Goal: Information Seeking & Learning: Check status

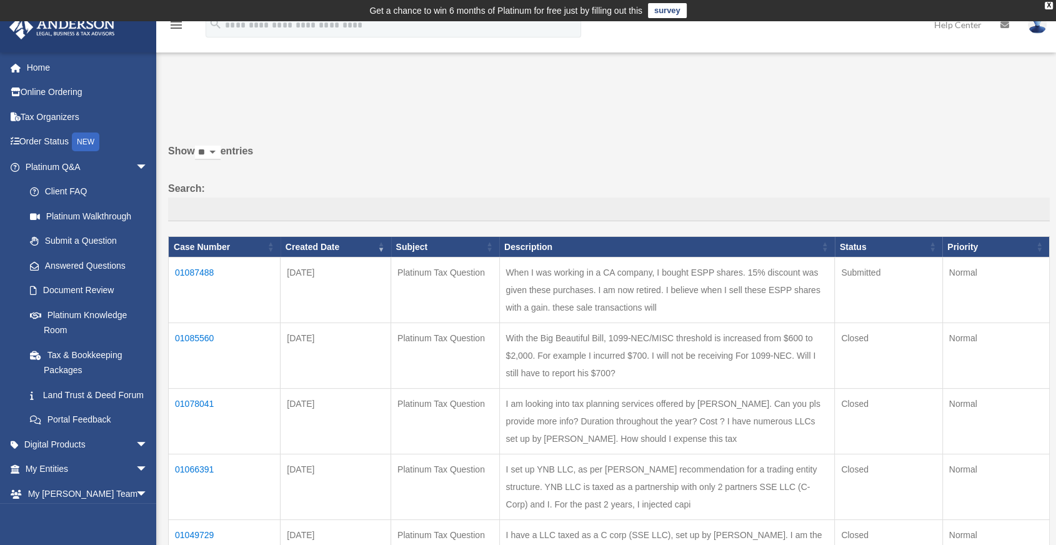
click at [185, 271] on td "01087488" at bounding box center [225, 291] width 112 height 66
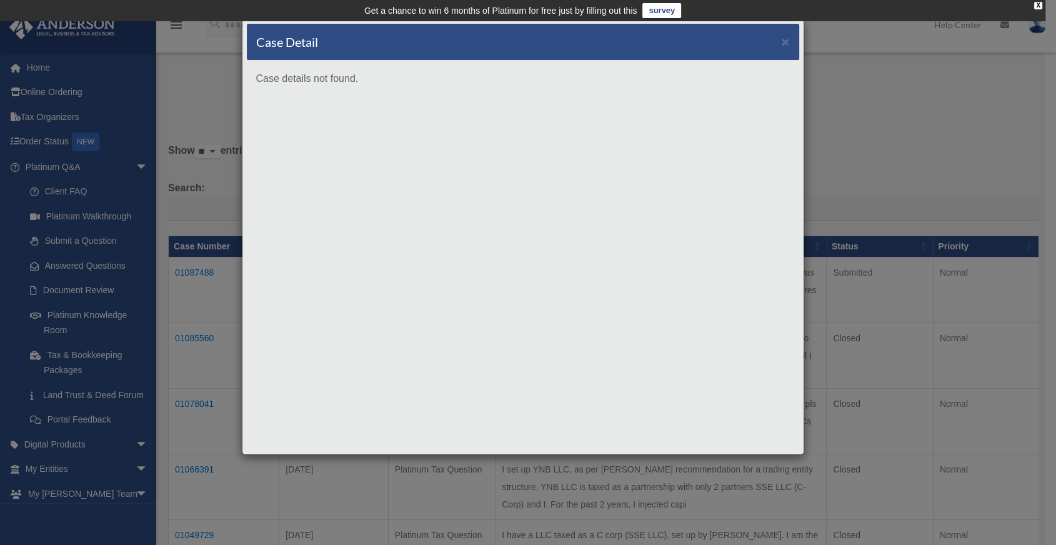
click at [178, 106] on div "Case Detail × Case details not found." at bounding box center [528, 272] width 1056 height 545
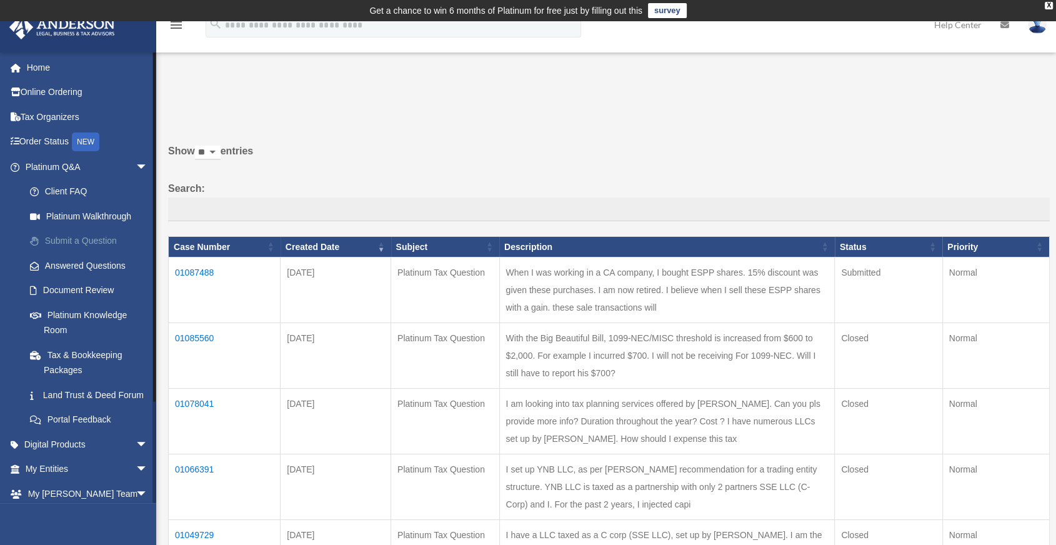
click at [66, 235] on link "Submit a Question" at bounding box center [92, 241] width 149 height 25
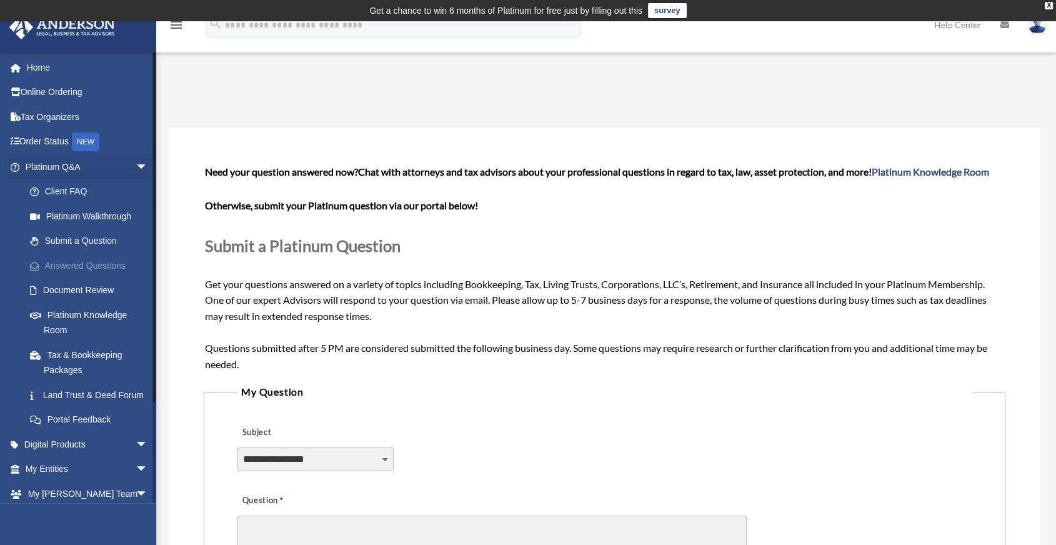
click at [84, 266] on link "Answered Questions" at bounding box center [92, 265] width 149 height 25
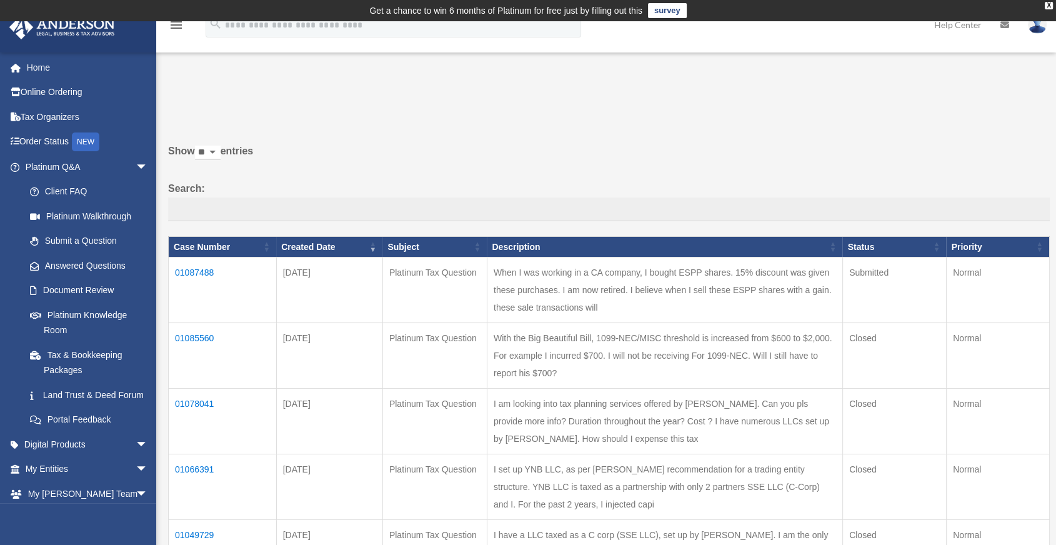
click at [189, 273] on td "01087488" at bounding box center [223, 291] width 108 height 66
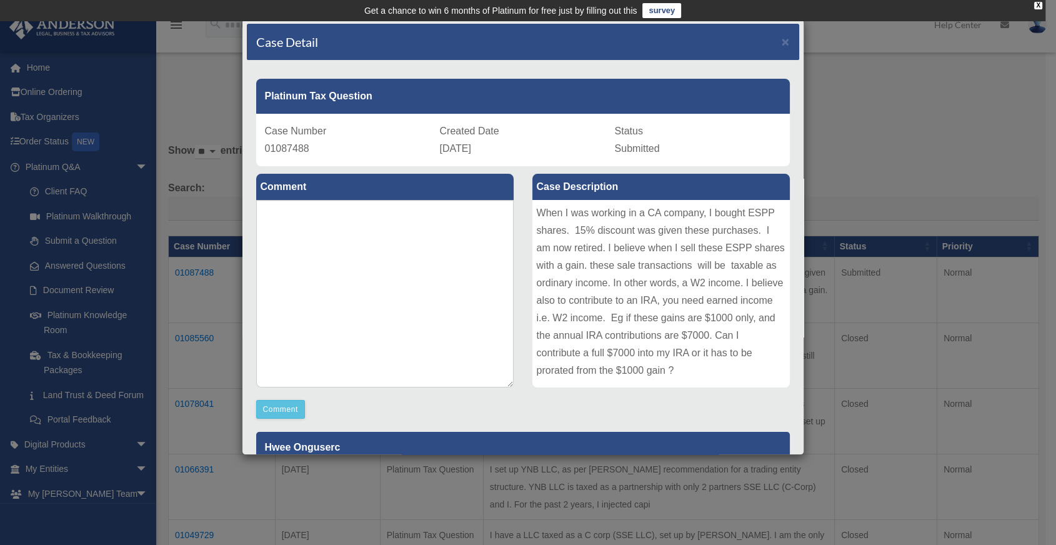
scroll to position [208, 0]
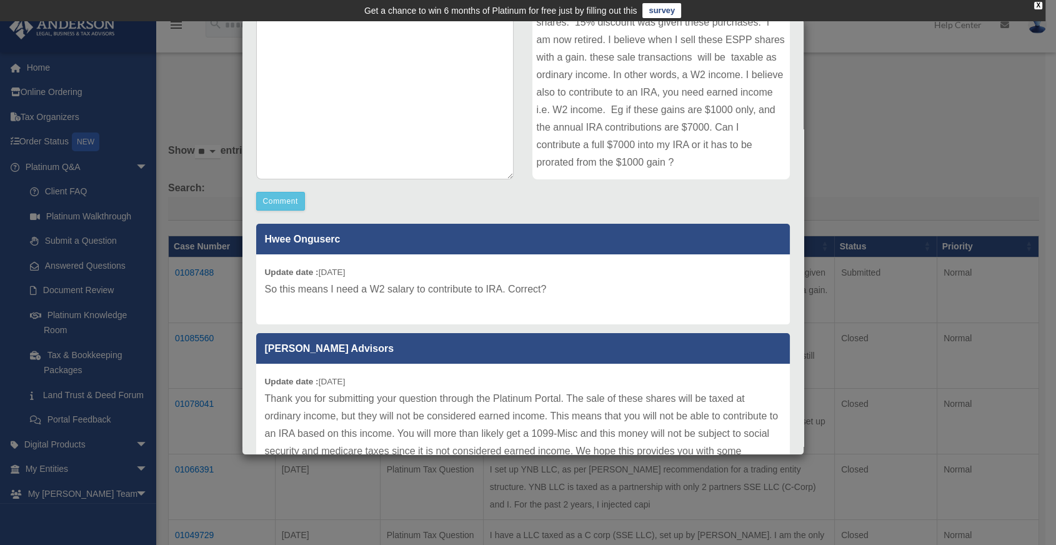
click at [908, 108] on div "Case Detail × Platinum Tax Question Case Number 01087488 Created Date August 24…" at bounding box center [528, 272] width 1056 height 545
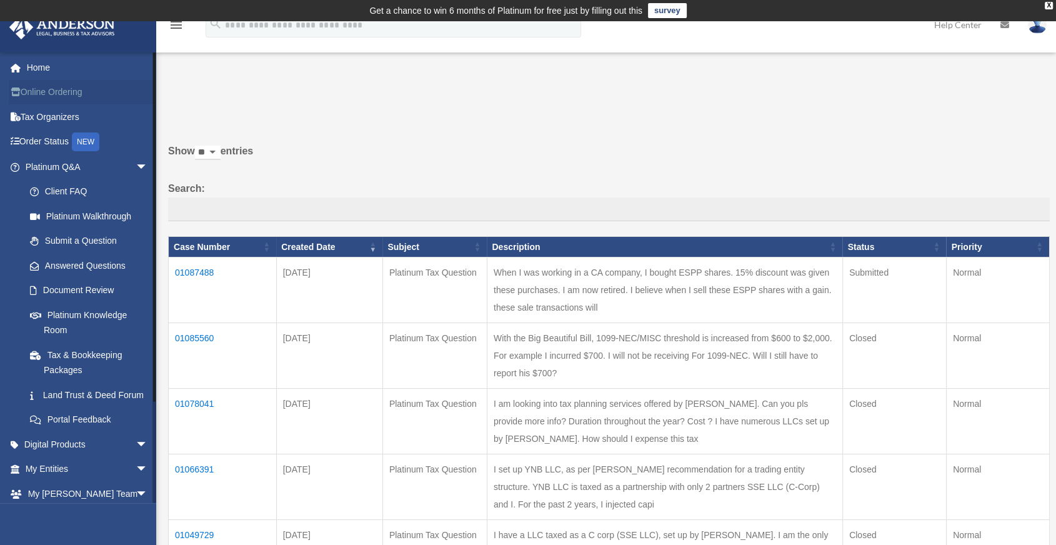
click at [42, 98] on link "Online Ordering" at bounding box center [88, 92] width 158 height 25
